Goal: Answer question/provide support

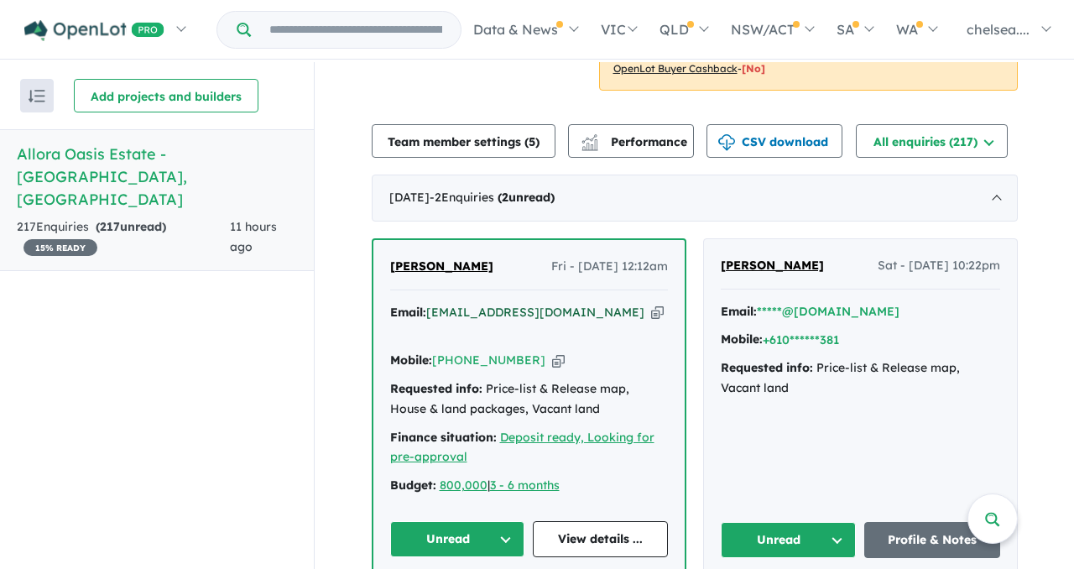
scroll to position [352, 0]
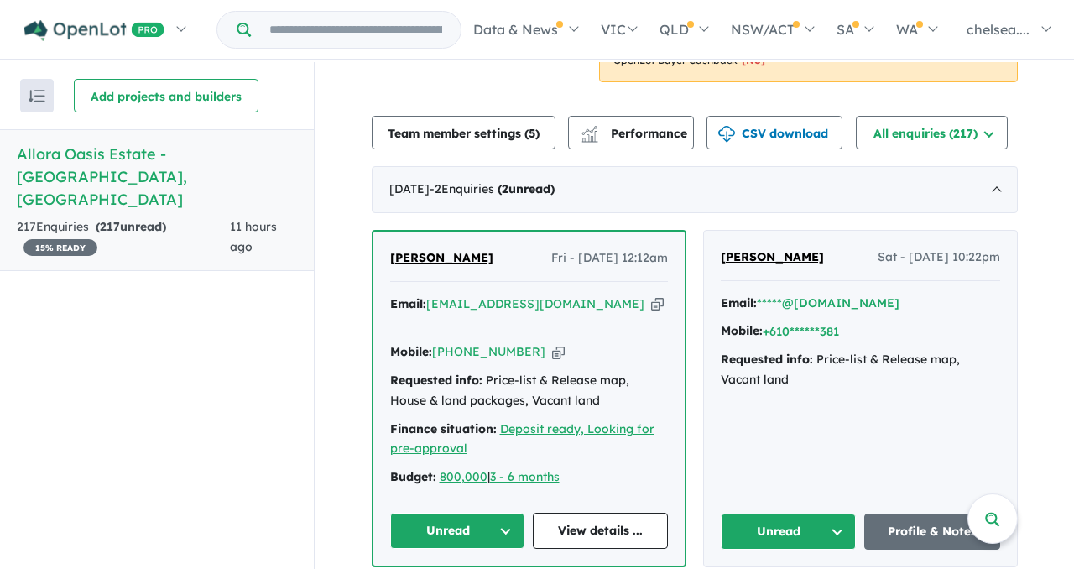
click at [651, 309] on icon "button" at bounding box center [657, 304] width 13 height 18
click at [552, 343] on icon "button" at bounding box center [558, 352] width 13 height 18
drag, startPoint x: 482, startPoint y: 258, endPoint x: 370, endPoint y: 261, distance: 111.7
click at [373, 261] on div "[PERSON_NAME] Fri - [DATE] 12:12am Email: [EMAIL_ADDRESS][DOMAIN_NAME] Copied! …" at bounding box center [528, 399] width 311 height 334
copy span "[PERSON_NAME]"
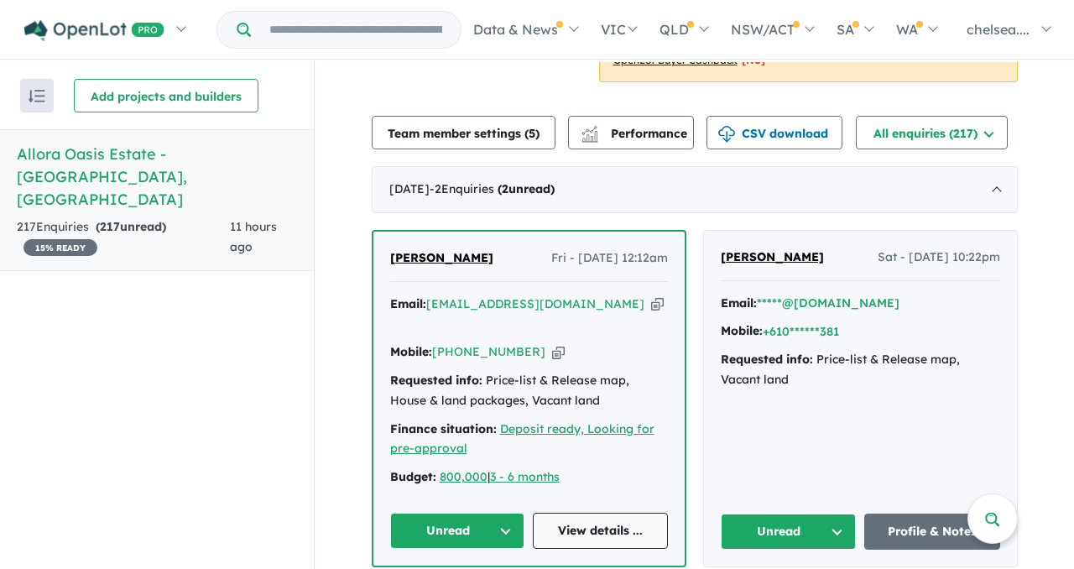
click at [566, 513] on link "View details ..." at bounding box center [600, 531] width 135 height 36
click at [651, 304] on icon "button" at bounding box center [657, 304] width 13 height 18
copy span "[PERSON_NAME]"
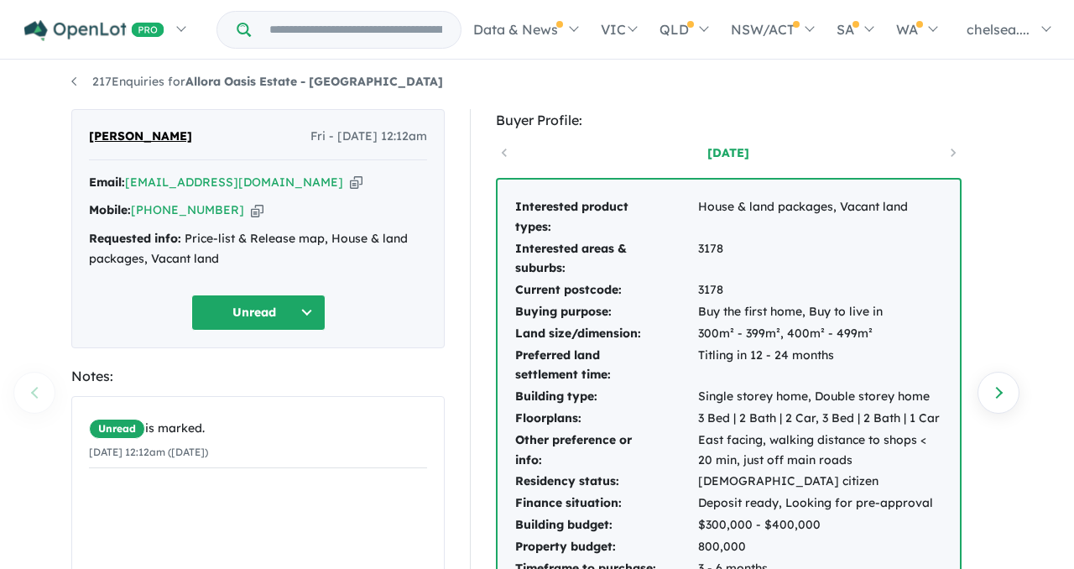
scroll to position [11, 0]
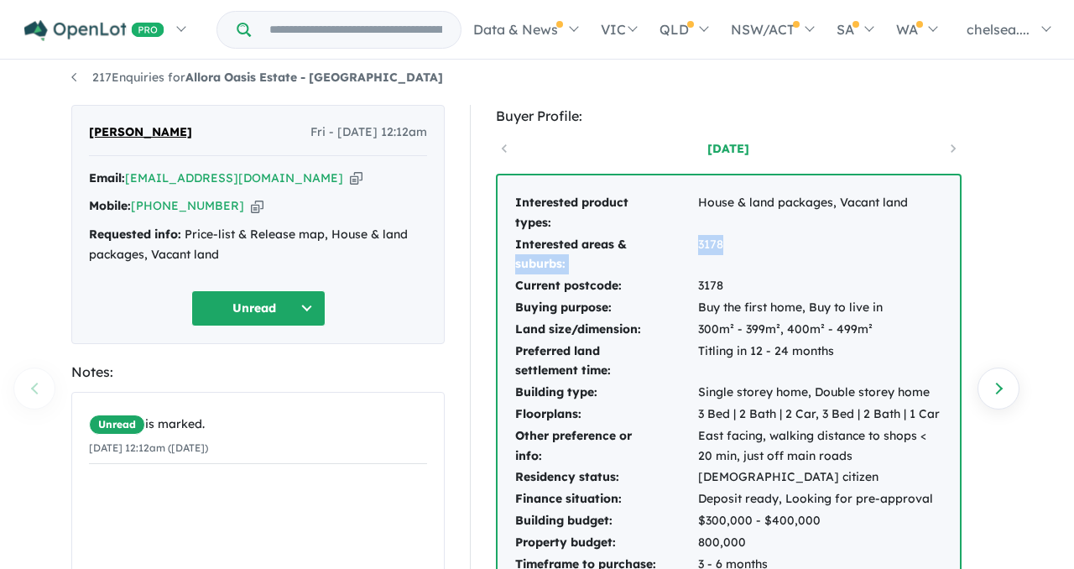
drag, startPoint x: 693, startPoint y: 243, endPoint x: 734, endPoint y: 246, distance: 41.2
click at [734, 246] on tr "Interested areas & suburbs: 3178" at bounding box center [728, 255] width 429 height 42
click at [734, 246] on td "3178" at bounding box center [820, 255] width 246 height 42
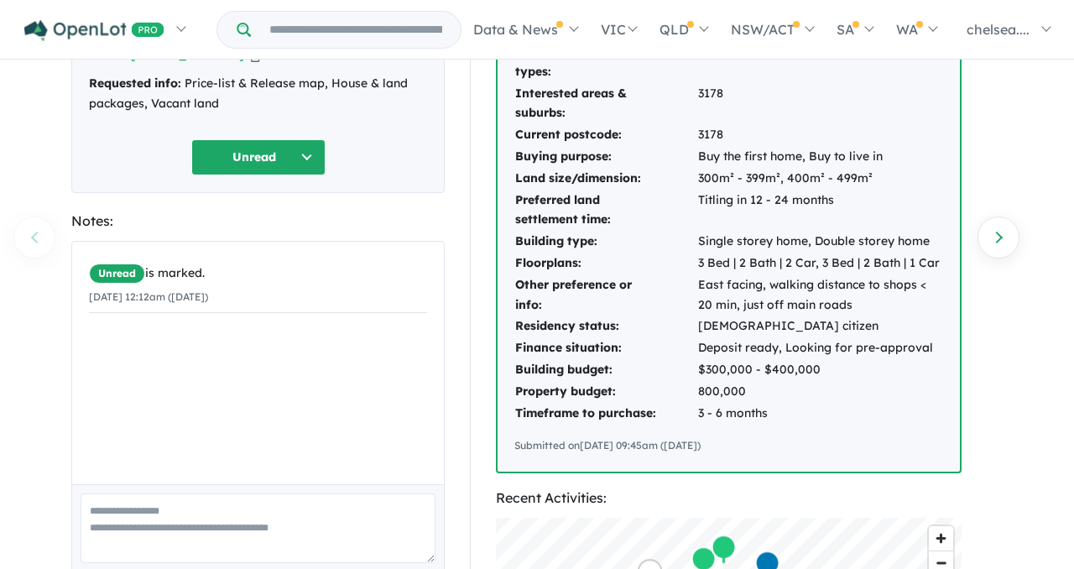
scroll to position [182, 0]
